Goal: Task Accomplishment & Management: Manage account settings

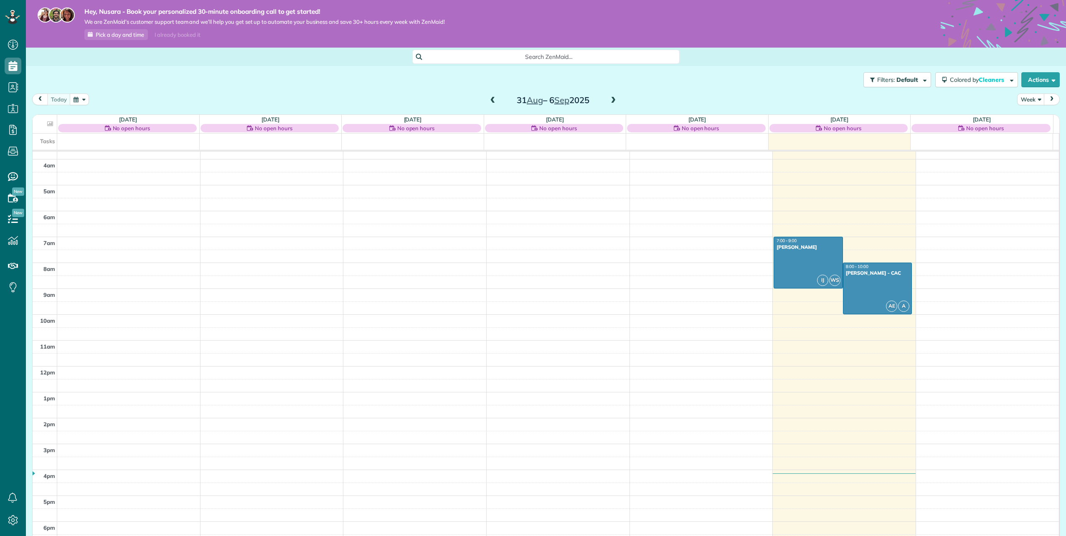
scroll to position [125, 0]
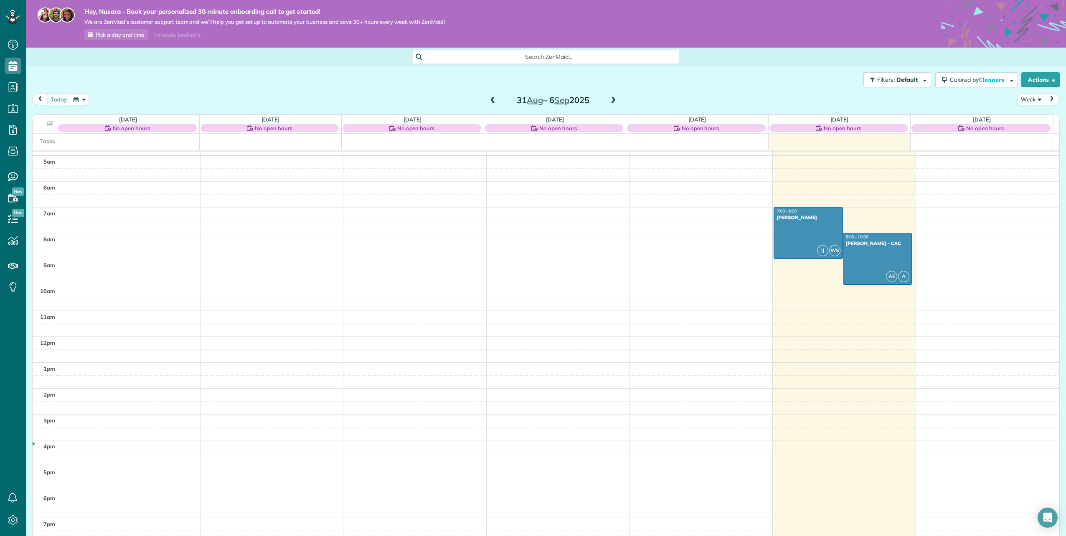
click at [613, 101] on span at bounding box center [612, 101] width 9 height 8
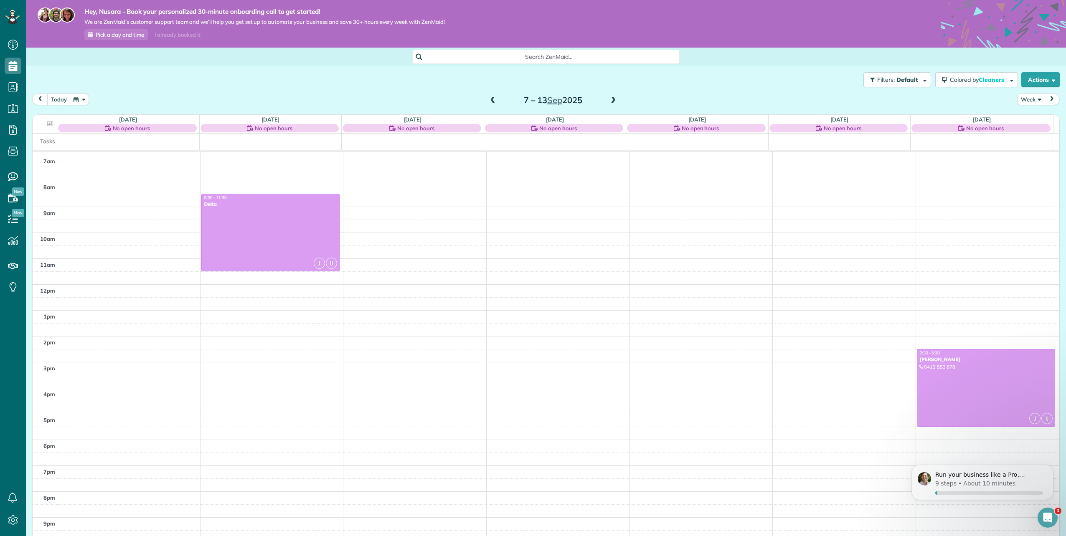
scroll to position [0, 0]
click at [608, 102] on span at bounding box center [612, 101] width 9 height 8
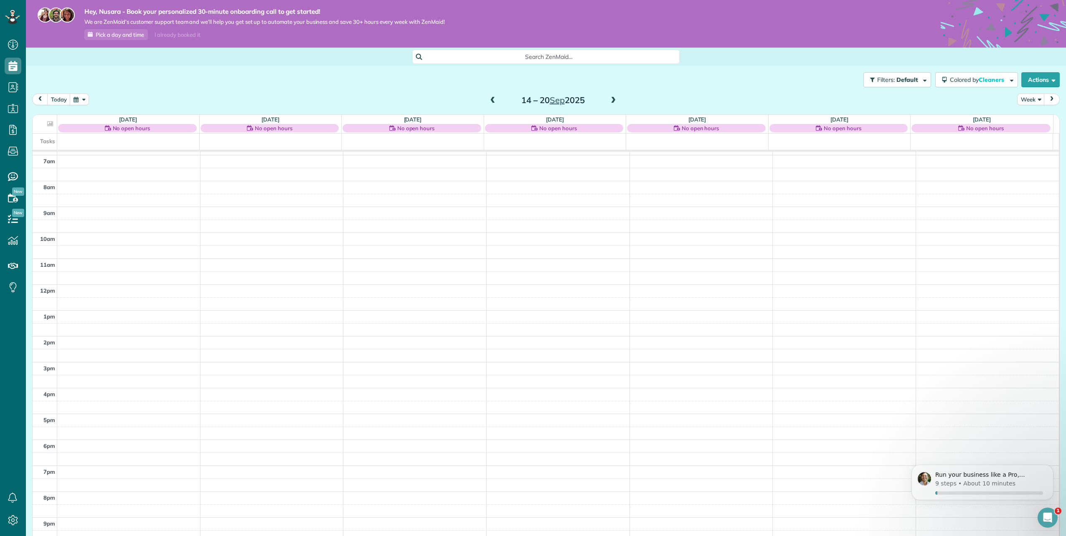
click at [488, 99] on span at bounding box center [492, 101] width 9 height 8
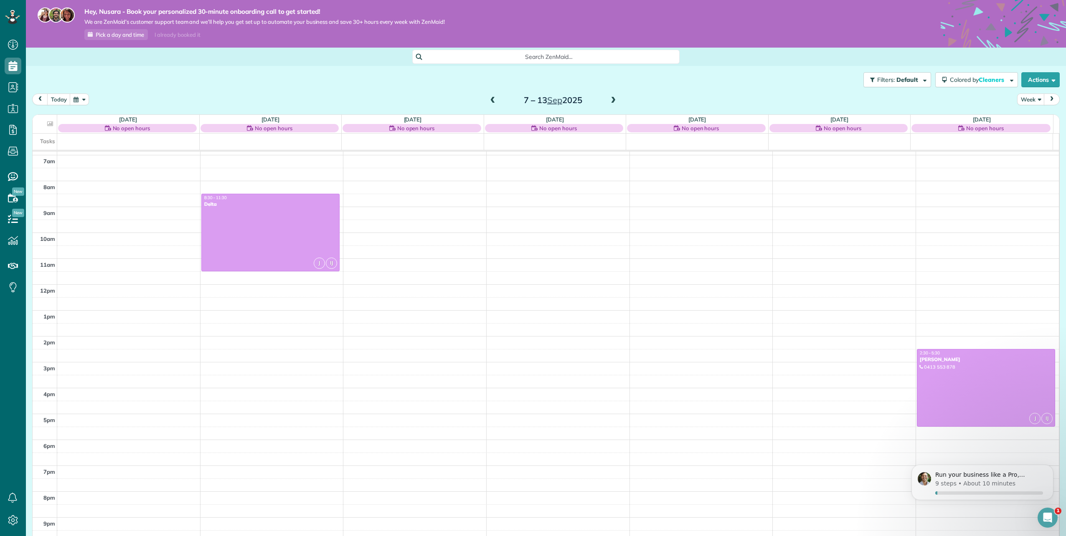
click at [182, 34] on div "I already booked it" at bounding box center [178, 35] width 56 height 10
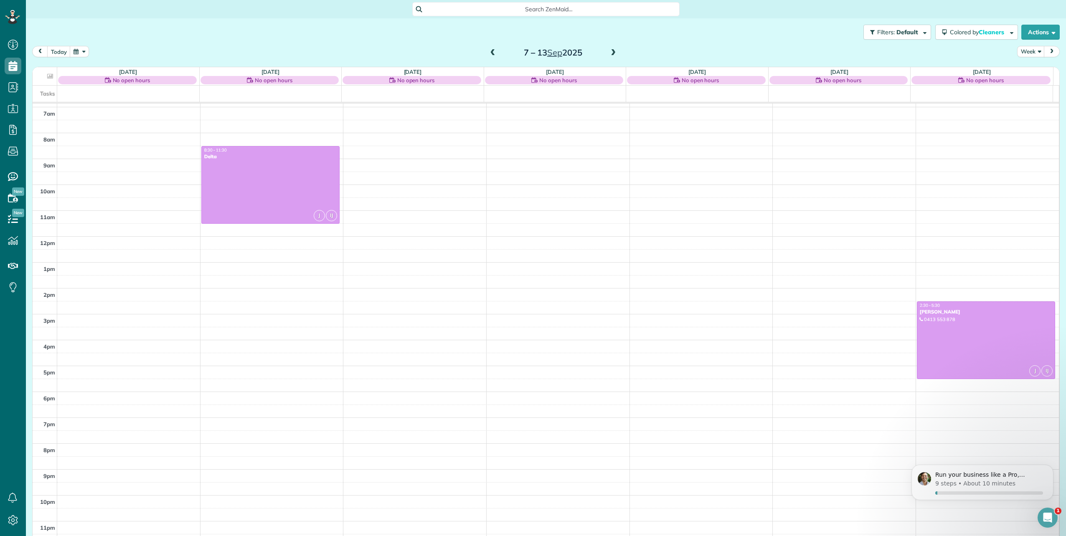
click at [608, 52] on span at bounding box center [612, 53] width 9 height 8
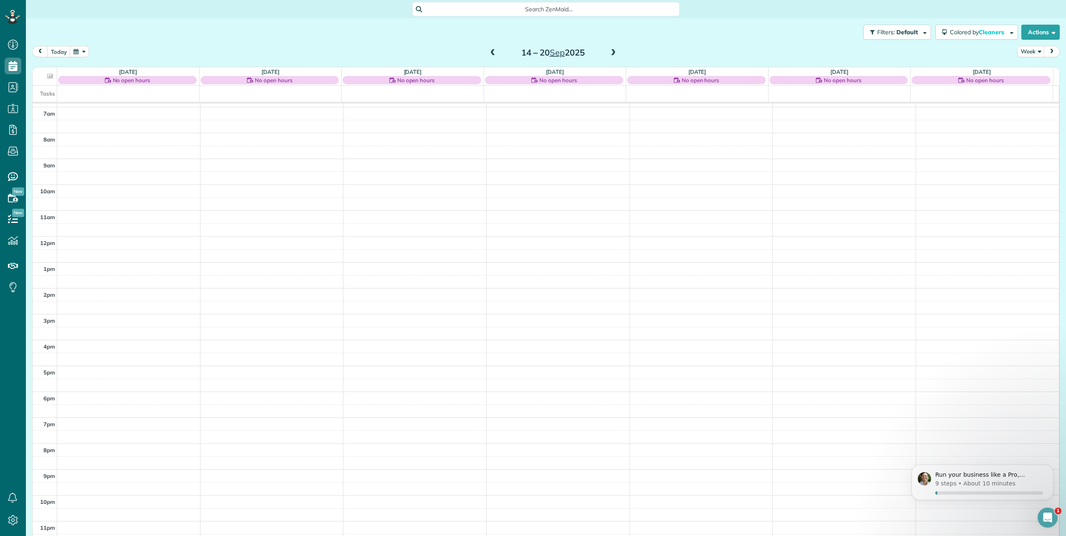
click at [611, 53] on span at bounding box center [612, 53] width 9 height 8
click at [489, 55] on span at bounding box center [492, 53] width 9 height 8
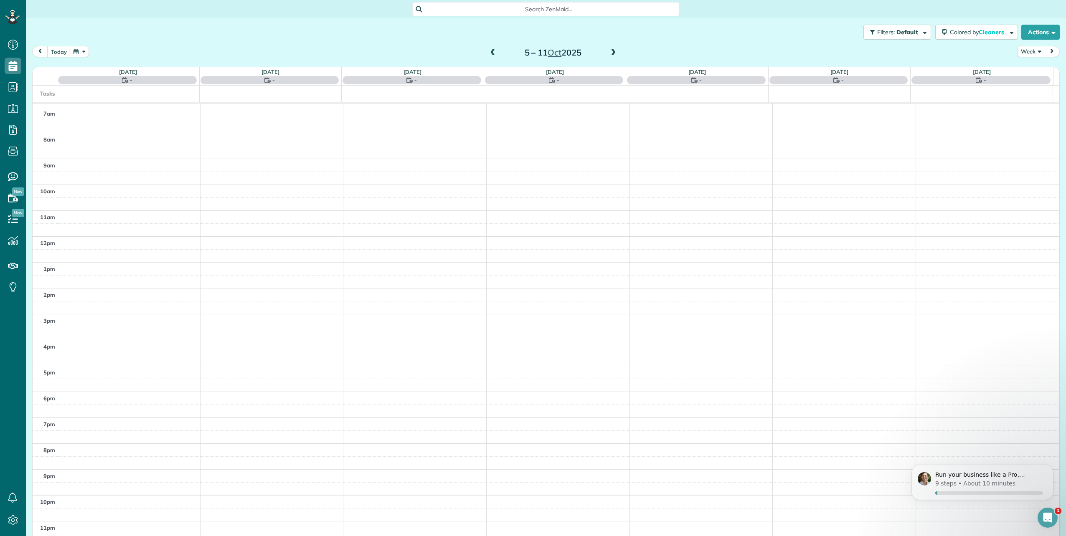
click at [489, 55] on span at bounding box center [492, 53] width 9 height 8
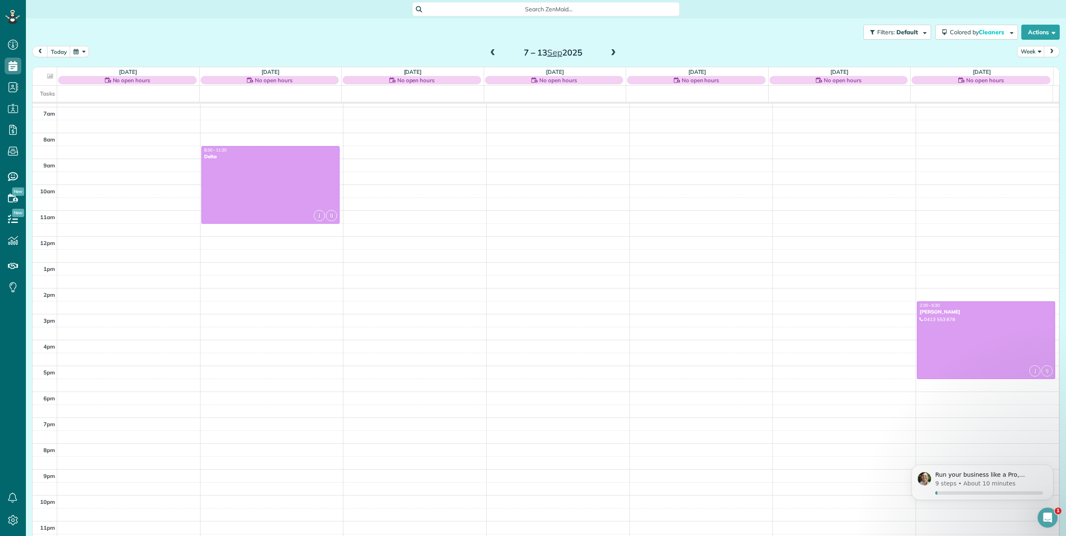
click at [489, 55] on span at bounding box center [492, 53] width 9 height 8
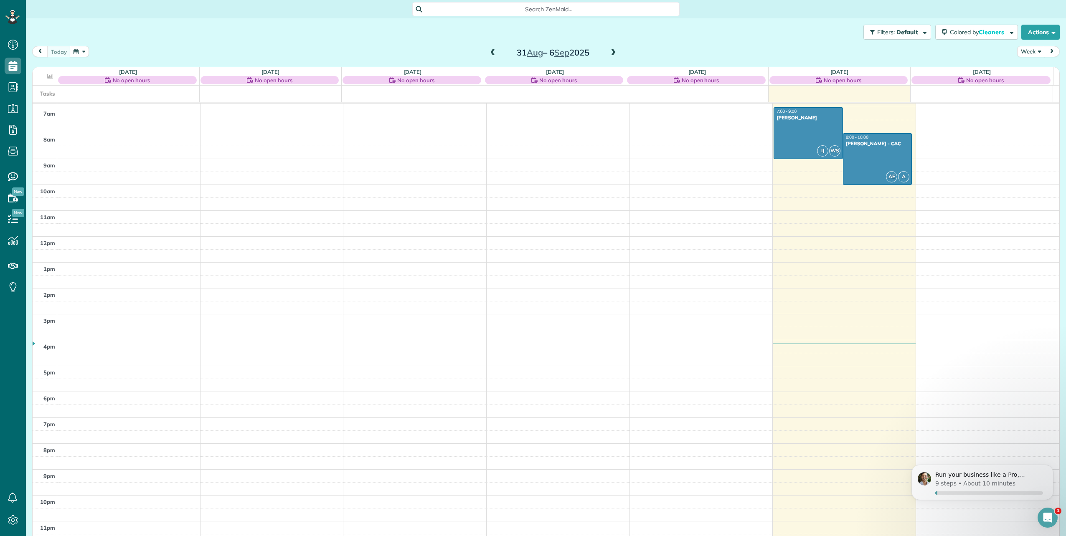
click at [609, 52] on span at bounding box center [612, 53] width 9 height 8
